Goal: Transaction & Acquisition: Book appointment/travel/reservation

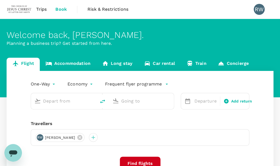
type input "roundtrip"
type input "Kuching Intl (KCH)"
type input "Soekarno-Hatta Intl (CGK)"
type input "Kuching Intl (KCH)"
type input "Soekarno-Hatta Intl (CGK)"
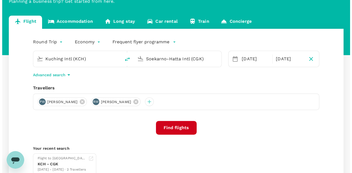
scroll to position [42, 0]
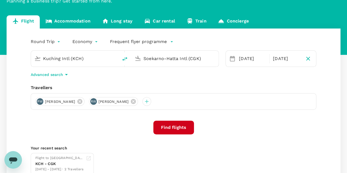
click at [204, 60] on input "Soekarno-Hatta Intl (CGK)" at bounding box center [176, 58] width 64 height 9
click at [135, 76] on div "Bintulu BTU" at bounding box center [180, 80] width 118 height 9
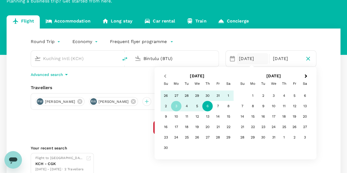
type input "Bintulu (BTU)"
click at [165, 76] on span "Previous Month" at bounding box center [165, 76] width 0 height 6
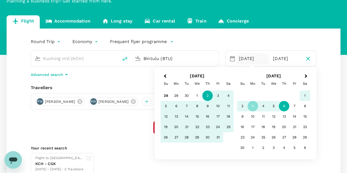
click at [207, 96] on div "2" at bounding box center [208, 96] width 10 height 10
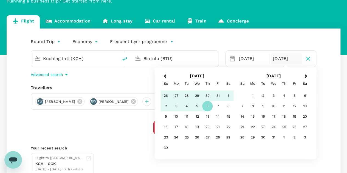
click at [170, 79] on div "Su" at bounding box center [166, 84] width 10 height 10
click at [165, 77] on span "Previous Month" at bounding box center [165, 76] width 0 height 6
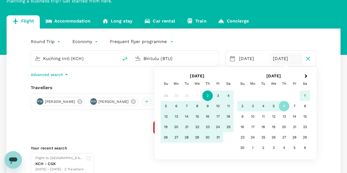
click at [208, 97] on div "2" at bounding box center [208, 96] width 10 height 10
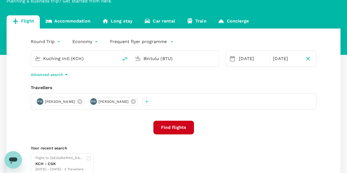
click at [208, 97] on div "PW [PERSON_NAME] RW [PERSON_NAME]" at bounding box center [174, 101] width 286 height 16
click at [183, 110] on div "PW [PERSON_NAME] RW [PERSON_NAME]" at bounding box center [174, 101] width 286 height 16
click at [283, 59] on div "[DATE]" at bounding box center [287, 58] width 32 height 11
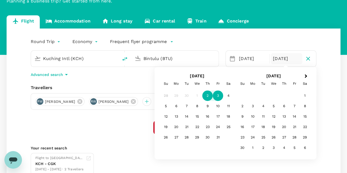
click at [219, 97] on div "3" at bounding box center [218, 96] width 10 height 10
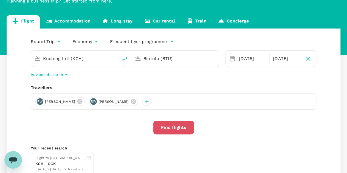
click at [180, 127] on button "Find flights" at bounding box center [174, 128] width 41 height 14
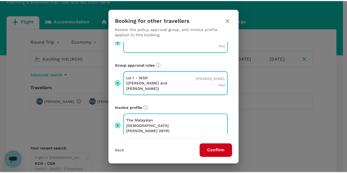
scroll to position [24, 0]
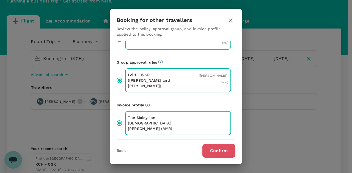
click at [214, 153] on button "Confirm" at bounding box center [218, 151] width 33 height 14
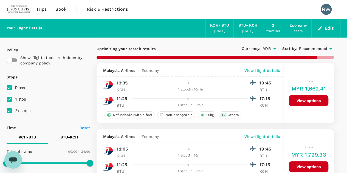
checkbox input "false"
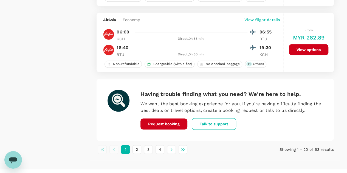
scroll to position [1312, 0]
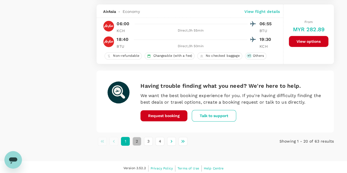
click at [137, 137] on button "2" at bounding box center [137, 141] width 9 height 9
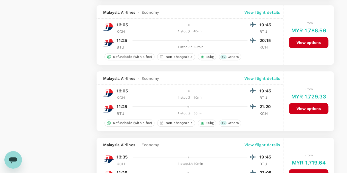
scroll to position [1317, 0]
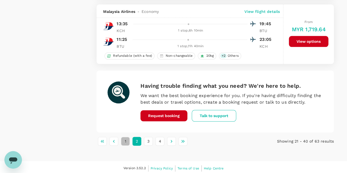
click at [125, 138] on button "1" at bounding box center [125, 141] width 9 height 9
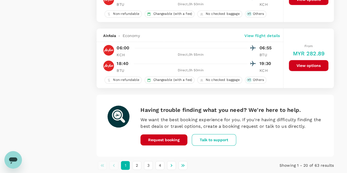
scroll to position [1312, 0]
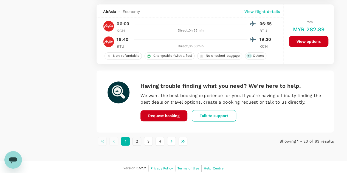
click at [136, 139] on button "2" at bounding box center [137, 141] width 9 height 9
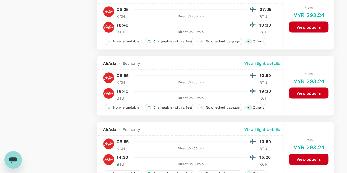
scroll to position [533, 0]
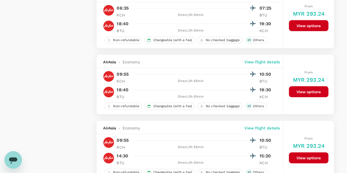
click at [284, 91] on button "View options" at bounding box center [309, 92] width 40 height 11
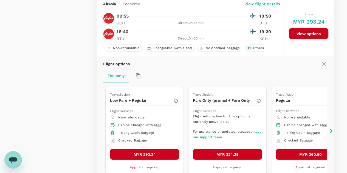
scroll to position [597, 0]
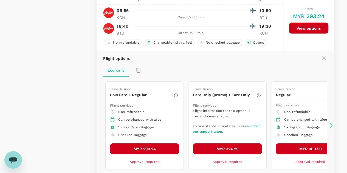
click at [147, 146] on button "MYR 293.24" at bounding box center [144, 149] width 69 height 11
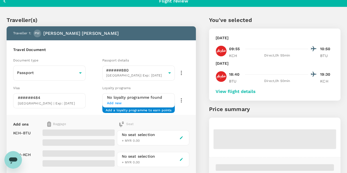
scroll to position [14, 0]
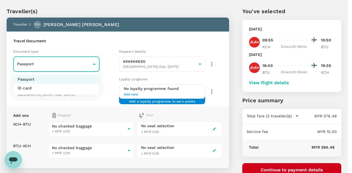
click at [94, 63] on div at bounding box center [176, 86] width 352 height 173
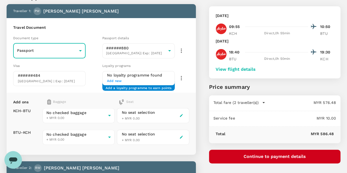
scroll to position [27, 0]
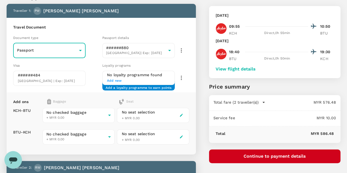
click at [140, 117] on span "+ MYR 0.00" at bounding box center [131, 118] width 18 height 4
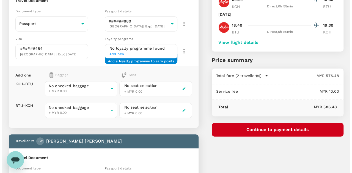
scroll to position [54, 0]
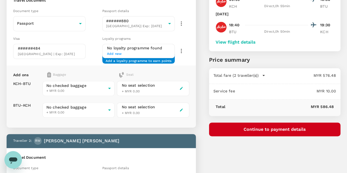
click at [284, 129] on button "Continue to payment details" at bounding box center [275, 130] width 132 height 14
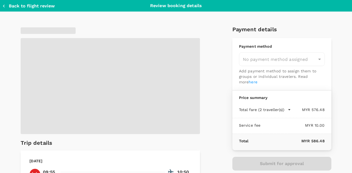
type input "9ff7d32c-0ed4-425d-995c-227ac94b7561"
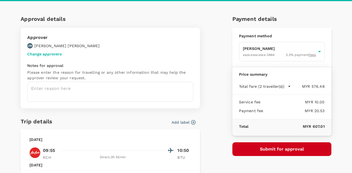
scroll to position [12, 0]
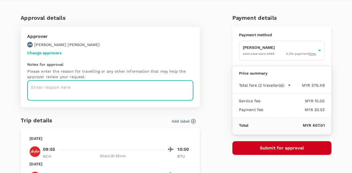
click at [31, 86] on textarea at bounding box center [110, 91] width 166 height 20
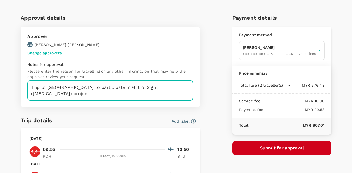
click at [94, 88] on textarea "Trip to [GEOGRAPHIC_DATA] to participate in Gift of Sight ([MEDICAL_DATA]) proj…" at bounding box center [110, 91] width 166 height 20
click at [156, 88] on textarea "Trip to [GEOGRAPHIC_DATA] to participate in the opening ceremony in Gift of Sig…" at bounding box center [110, 91] width 166 height 20
drag, startPoint x: 106, startPoint y: 95, endPoint x: 118, endPoint y: 90, distance: 12.8
click at [118, 90] on textarea "Trip to [GEOGRAPHIC_DATA] to participate in the opening ceremony in Gift of Sig…" at bounding box center [110, 91] width 166 height 20
click at [108, 88] on textarea "Trip to [GEOGRAPHIC_DATA] to participate in the opening ceremony in Gift of Sig…" at bounding box center [110, 91] width 166 height 20
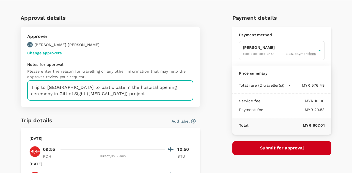
click at [172, 87] on textarea "Trip to [GEOGRAPHIC_DATA] to participate in the hospital opening ceremony in Gi…" at bounding box center [110, 91] width 166 height 20
click at [114, 94] on textarea "Trip to [GEOGRAPHIC_DATA] to participate in the hospital opening ceremony for t…" at bounding box center [110, 91] width 166 height 20
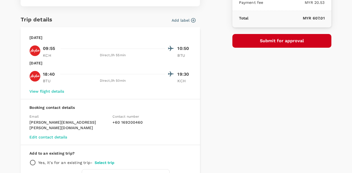
scroll to position [119, 0]
type textarea "Trip to [GEOGRAPHIC_DATA] to participate in the hospital opening ceremony for t…"
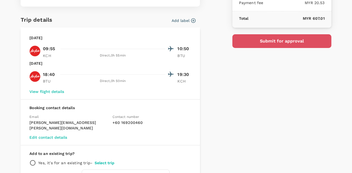
click at [280, 42] on button "Submit for approval" at bounding box center [281, 41] width 99 height 14
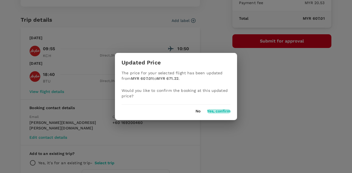
click at [220, 111] on button "Yes, confirm" at bounding box center [218, 111] width 23 height 4
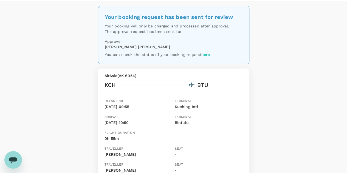
scroll to position [18, 0]
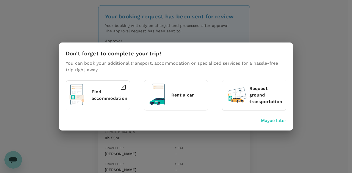
click at [270, 120] on p "Maybe later" at bounding box center [273, 121] width 25 height 7
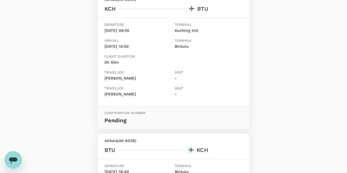
scroll to position [0, 0]
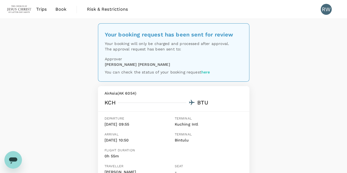
click at [18, 6] on img at bounding box center [19, 9] width 25 height 12
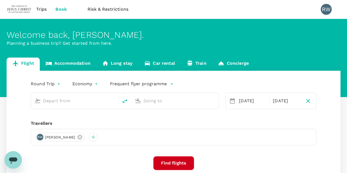
type input "Kuching Intl (KCH)"
type input "Bintulu (BTU)"
type input "Kuching Intl (KCH)"
type input "Bintulu (BTU)"
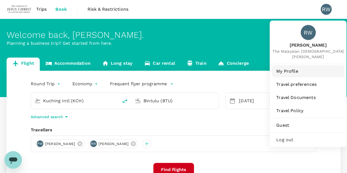
click at [284, 71] on span "My Profile" at bounding box center [309, 71] width 64 height 7
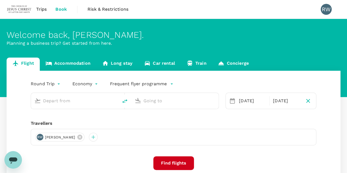
type input "Kuching Intl (KCH)"
type input "Bintulu (BTU)"
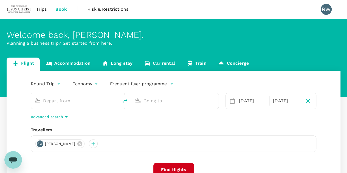
type input "Kuching Intl (KCH)"
type input "Bintulu (BTU)"
click at [43, 8] on span "Trips" at bounding box center [41, 9] width 11 height 7
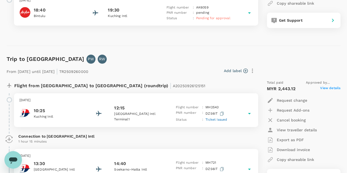
scroll to position [164, 0]
click at [284, 139] on p "Export as PDF" at bounding box center [290, 139] width 27 height 5
